Goal: Task Accomplishment & Management: Manage account settings

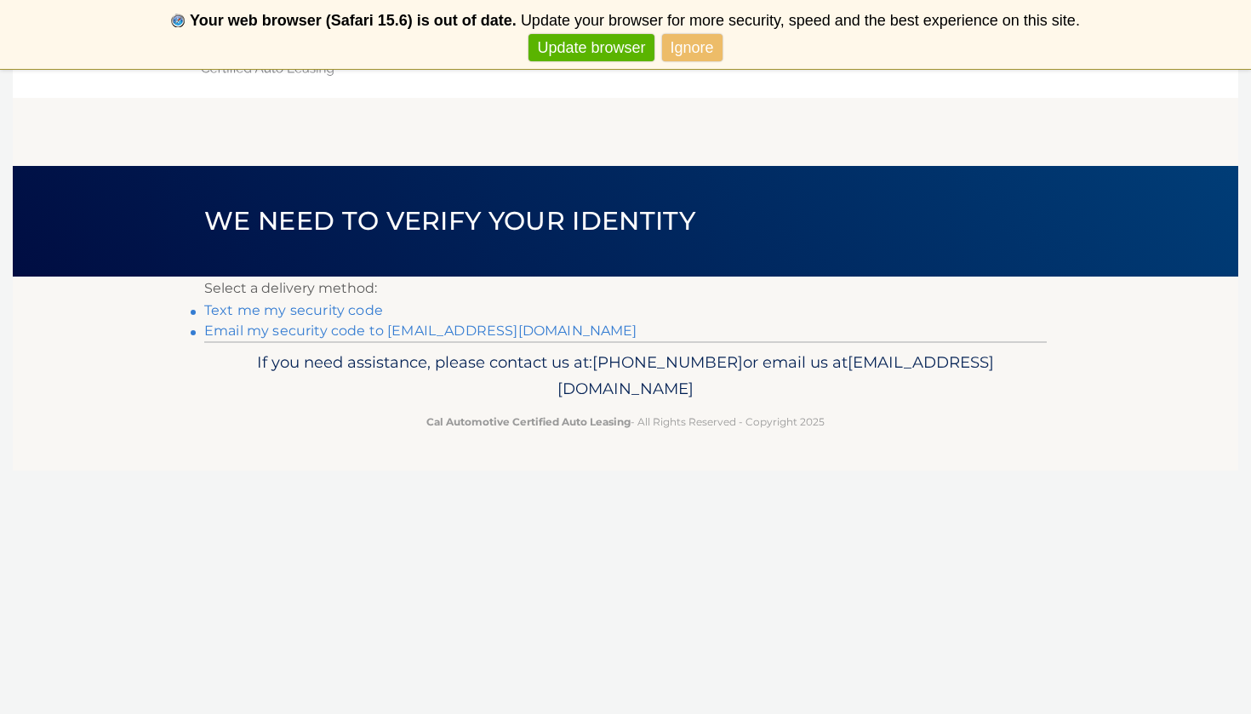
click at [305, 304] on link "Text me my security code" at bounding box center [293, 310] width 179 height 16
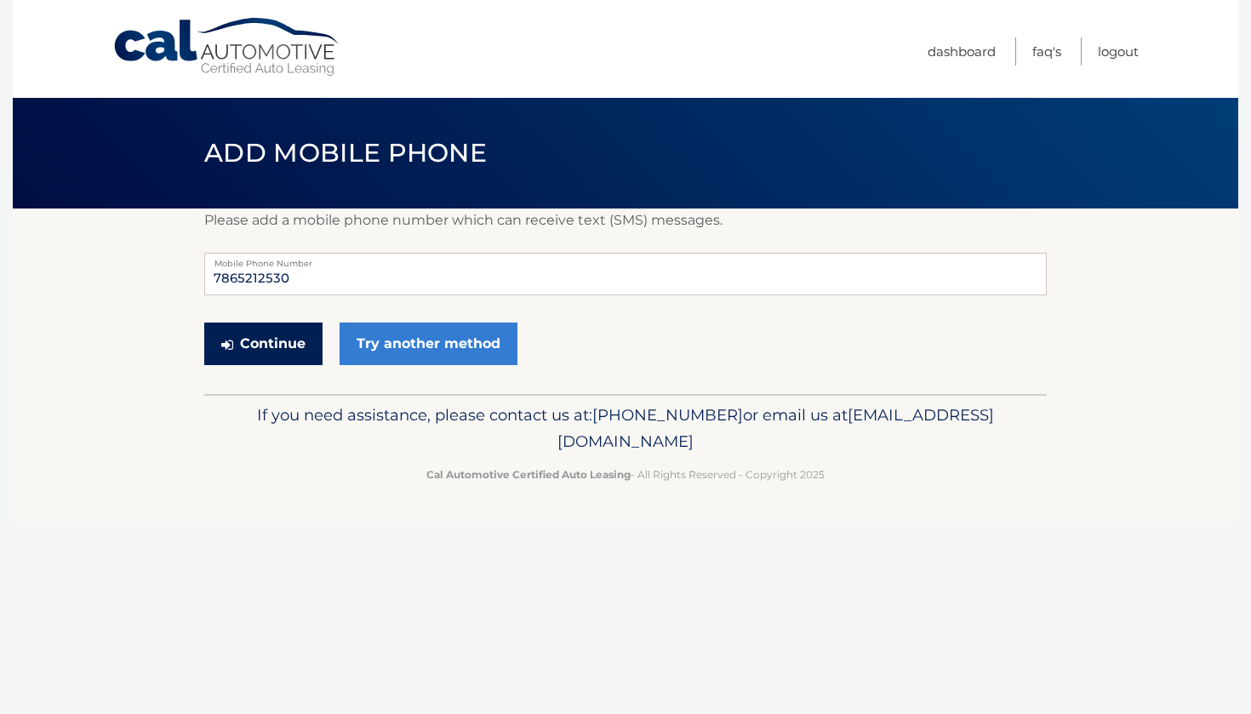
click at [300, 344] on button "Continue" at bounding box center [263, 344] width 118 height 43
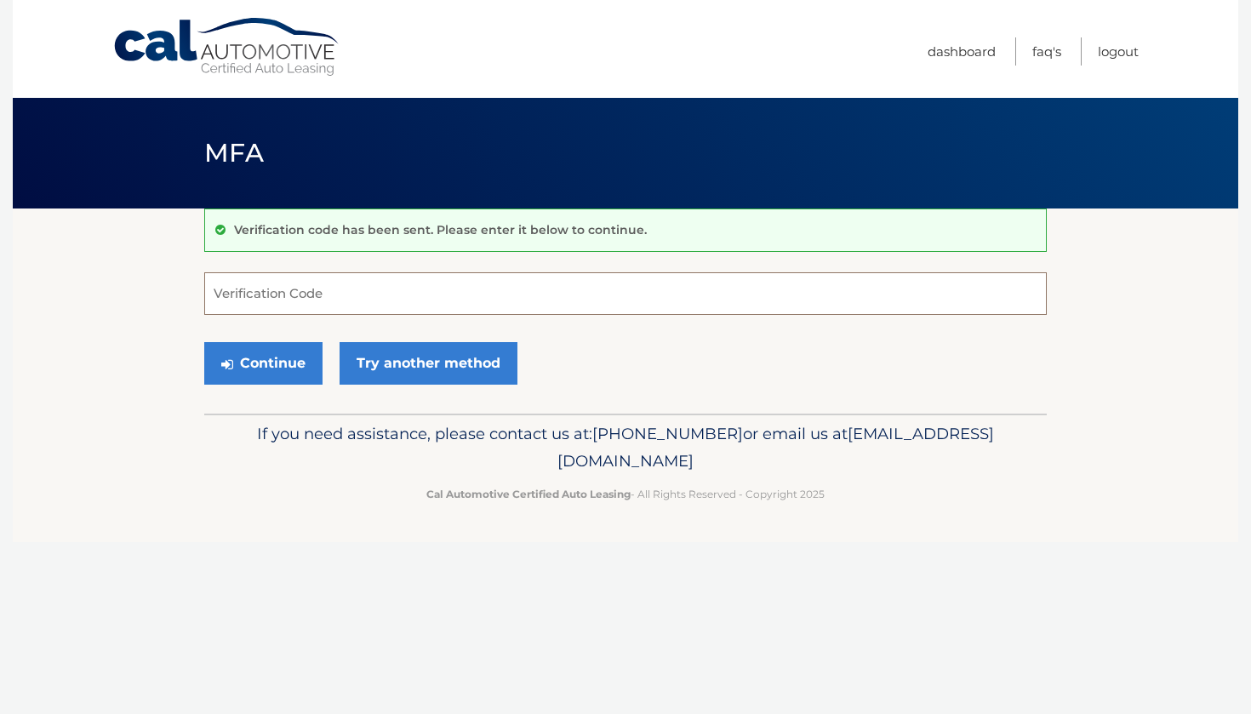
click at [271, 282] on input "Verification Code" at bounding box center [625, 293] width 842 height 43
type input "486006"
click at [272, 376] on button "Continue" at bounding box center [263, 363] width 118 height 43
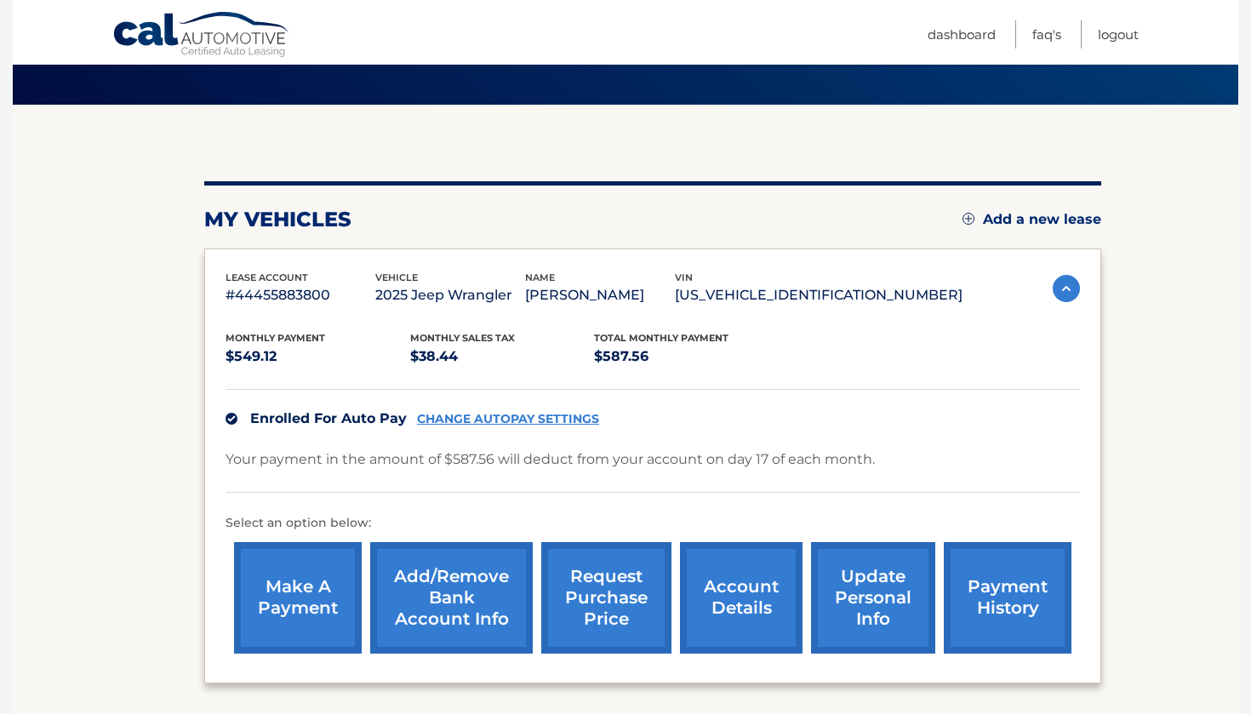
scroll to position [105, 0]
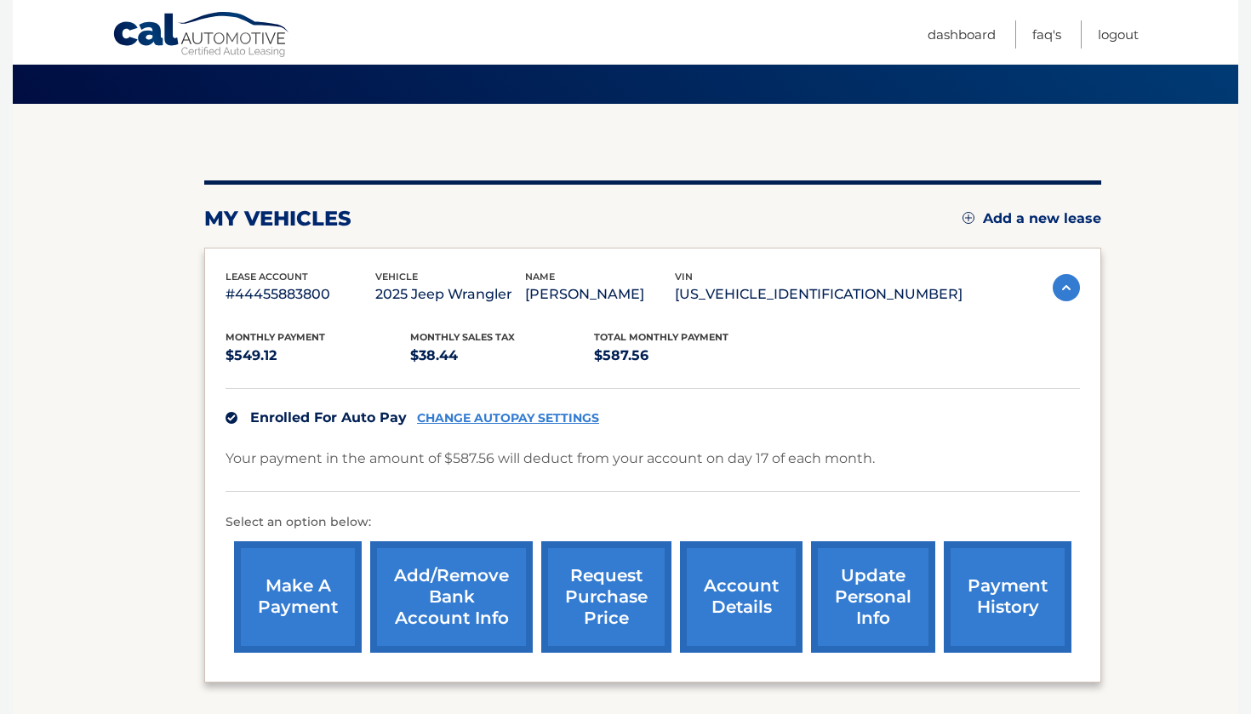
click at [508, 420] on link "CHANGE AUTOPAY SETTINGS" at bounding box center [508, 418] width 182 height 14
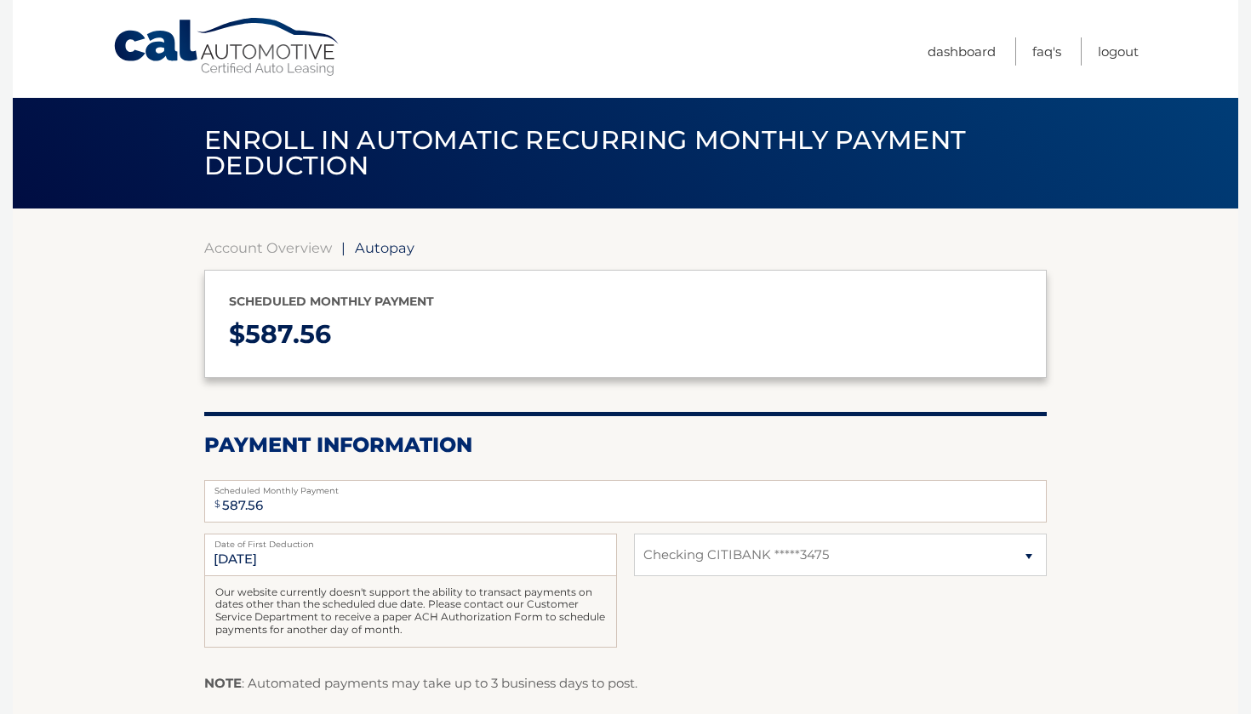
select select "OTNmNWViZDctNzI1ZS00MTM4LWEzNzYtODA1ZWU0MDAyNDkx"
